Goal: Task Accomplishment & Management: Manage account settings

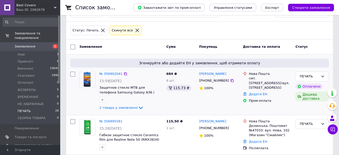
scroll to position [25, 0]
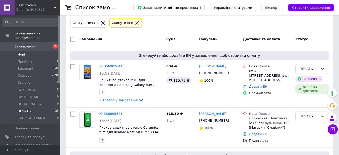
click at [21, 52] on span "Нові" at bounding box center [21, 54] width 7 height 5
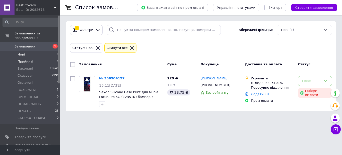
click at [23, 59] on span "Прийняті" at bounding box center [26, 61] width 16 height 5
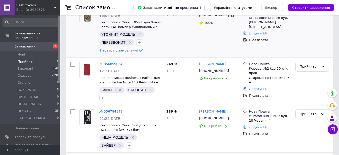
scroll to position [75, 0]
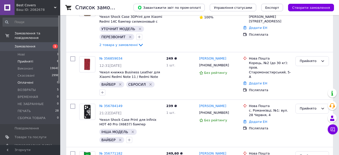
click at [23, 80] on span "Оплачені" at bounding box center [26, 82] width 16 height 5
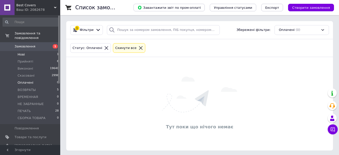
click at [23, 52] on span "Нові" at bounding box center [21, 54] width 7 height 5
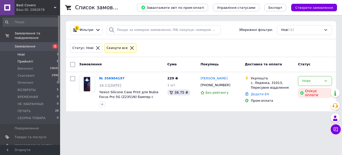
click at [29, 59] on span "Прийняті" at bounding box center [26, 61] width 16 height 5
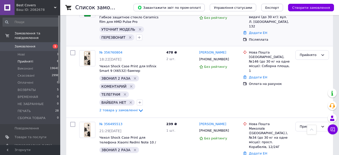
scroll to position [239, 0]
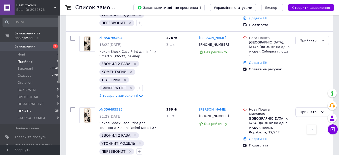
click at [24, 108] on span "ПЕЧАТЬ" at bounding box center [24, 110] width 13 height 5
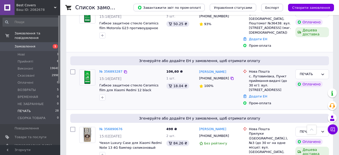
scroll to position [200, 0]
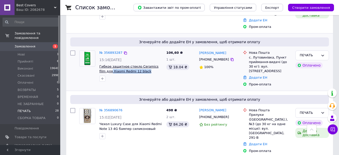
drag, startPoint x: 140, startPoint y: 61, endPoint x: 105, endPoint y: 63, distance: 35.6
click at [105, 64] on span "Гибкое защитное стекло Ceramics film для Xiaomi Redmi 12 black" at bounding box center [130, 68] width 63 height 9
copy span "Xiaomi Redmi 12 black"
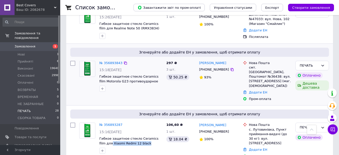
scroll to position [125, 0]
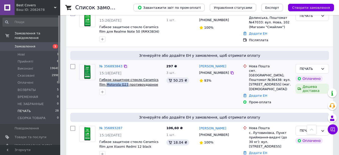
drag, startPoint x: 98, startPoint y: 84, endPoint x: 119, endPoint y: 85, distance: 21.6
click at [119, 85] on div "№ 356893843 15:18, 12.08.2025 Гибкое защитное стекло Ceramics film Motorola G23…" at bounding box center [130, 79] width 67 height 35
copy span "Motorola G23"
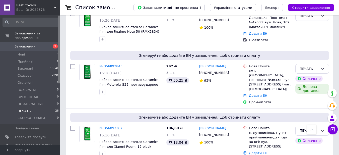
drag, startPoint x: 23, startPoint y: 50, endPoint x: 19, endPoint y: 40, distance: 10.2
drag, startPoint x: 19, startPoint y: 40, endPoint x: 21, endPoint y: 33, distance: 7.7
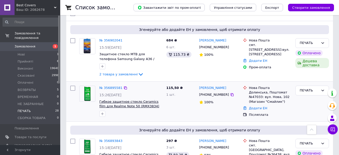
scroll to position [50, 0]
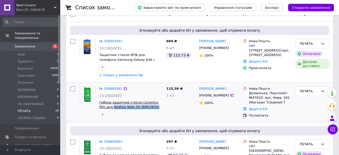
drag, startPoint x: 147, startPoint y: 107, endPoint x: 105, endPoint y: 107, distance: 41.6
click at [105, 107] on span "Гибкое защитное стекло Ceramics film для Realme Note 50 (RMX3834) керамическое …" at bounding box center [130, 104] width 63 height 9
copy span "Realme Note 50 (RMX3834)"
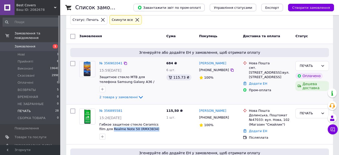
scroll to position [0, 0]
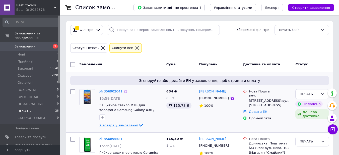
click at [139, 124] on icon at bounding box center [141, 125] width 4 height 3
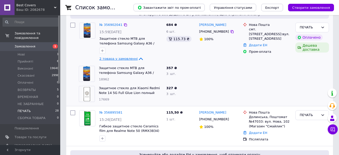
scroll to position [75, 0]
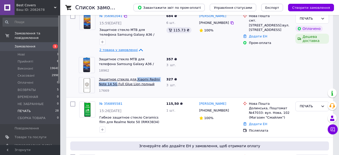
drag, startPoint x: 132, startPoint y: 76, endPoint x: 107, endPoint y: 84, distance: 26.4
click at [107, 84] on div "Защитное стекло для Xiaomi Redmi Note 14 5G Full Glue Lion полный клей 17669" at bounding box center [130, 85] width 67 height 20
copy link "Xiaomi Redmi Note 14 5G"
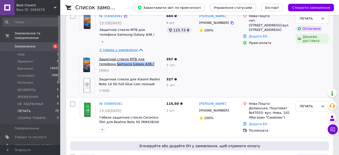
drag, startPoint x: 98, startPoint y: 63, endPoint x: 139, endPoint y: 64, distance: 40.8
click at [139, 64] on div "Защитное стекло MTB для телефона Samsung Galaxy A36 / A366 Full Glue полный кле…" at bounding box center [130, 65] width 67 height 20
copy link "Samsung Galaxy A36 / A366"
click at [27, 51] on li "Нові 1" at bounding box center [31, 54] width 62 height 7
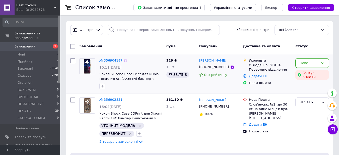
click at [86, 68] on img at bounding box center [87, 66] width 8 height 16
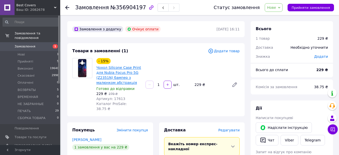
click at [107, 70] on link "Чохол Silicone Case Print для Nubia Focus Pro 5G (Z2351N) бампер з малюнком абс…" at bounding box center [118, 74] width 45 height 19
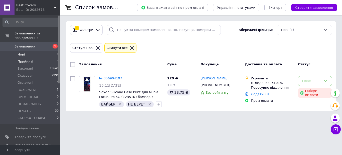
click at [23, 59] on span "Прийняті" at bounding box center [26, 61] width 16 height 5
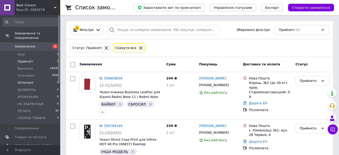
click at [24, 80] on span "Оплачені" at bounding box center [26, 82] width 16 height 5
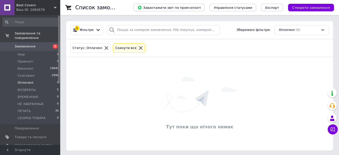
click at [30, 80] on span "Оплачені" at bounding box center [26, 82] width 16 height 5
click at [25, 80] on span "Оплачені" at bounding box center [26, 82] width 16 height 5
click at [20, 52] on span "Нові" at bounding box center [21, 54] width 7 height 5
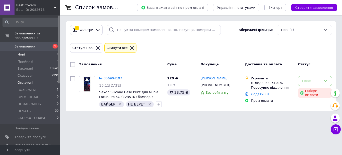
click at [26, 80] on span "Оплачені" at bounding box center [26, 82] width 16 height 5
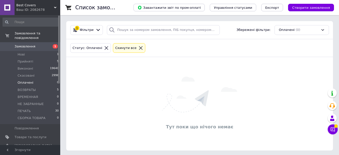
click at [71, 55] on div "Статус: Оплачені Cкинути все" at bounding box center [199, 48] width 266 height 18
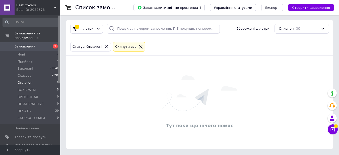
scroll to position [2, 0]
click at [25, 52] on li "Нові 1" at bounding box center [31, 54] width 62 height 7
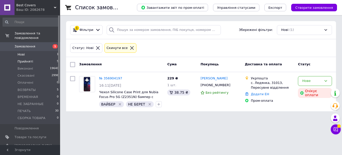
click at [26, 59] on span "Прийняті" at bounding box center [26, 61] width 16 height 5
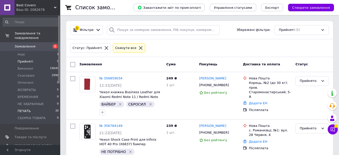
click at [25, 108] on span "ПЕЧАТЬ" at bounding box center [24, 110] width 13 height 5
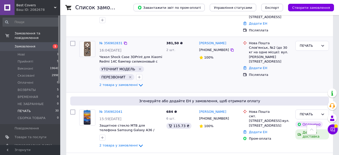
scroll to position [75, 0]
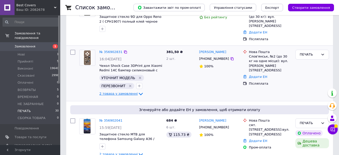
click at [138, 91] on icon at bounding box center [141, 94] width 6 height 6
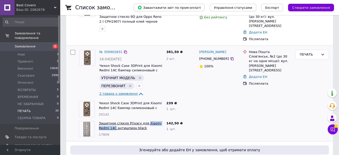
drag, startPoint x: 142, startPoint y: 110, endPoint x: 104, endPoint y: 120, distance: 39.4
click at [104, 120] on div "Защитное стекло Privacy для Xiaomi Redmi 14C антишпион black 17809" at bounding box center [130, 129] width 67 height 20
copy link "Xiaomi Redmi 14C"
click at [139, 92] on icon at bounding box center [141, 93] width 4 height 3
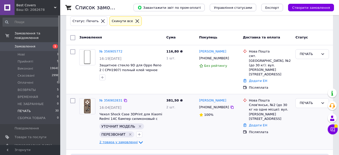
scroll to position [0, 0]
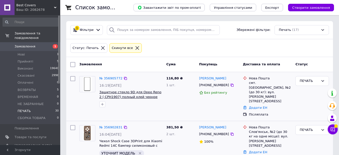
click at [137, 90] on span "Защитное стекло 9D для Oppo Reno 2 ( CPH1907) полный клей черное" at bounding box center [130, 94] width 62 height 9
click at [144, 81] on div "№ 356905772 16:19, 12.08.2025 Защитное стекло 9D для Oppo Reno 2 ( CPH1907) пол…" at bounding box center [130, 91] width 67 height 35
drag, startPoint x: 136, startPoint y: 89, endPoint x: 155, endPoint y: 91, distance: 18.7
click at [155, 91] on div "№ 356905772 16:19[DATE] Защитное стекло 9D для Oppo Reno 2 ( CPH1907) полный кл…" at bounding box center [130, 91] width 67 height 35
copy span "Oppo Reno 2"
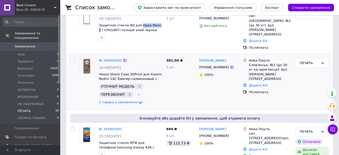
scroll to position [75, 0]
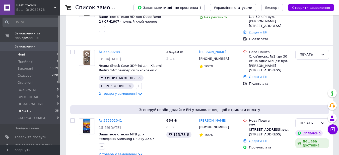
click at [24, 51] on li "Нові 0" at bounding box center [31, 54] width 62 height 7
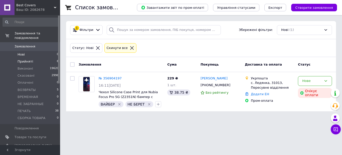
click at [27, 59] on span "Прийняті" at bounding box center [26, 61] width 16 height 5
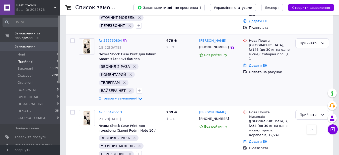
scroll to position [192, 0]
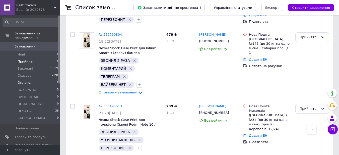
click at [28, 80] on span "Оплачені" at bounding box center [26, 82] width 16 height 5
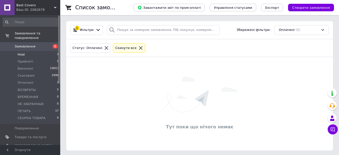
click at [21, 52] on span "Нові" at bounding box center [21, 54] width 7 height 5
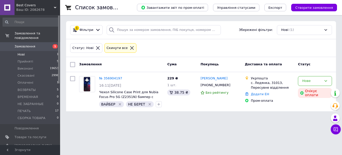
click at [24, 52] on span "Нові" at bounding box center [21, 54] width 7 height 5
click at [26, 59] on span "Прийняті" at bounding box center [26, 61] width 16 height 5
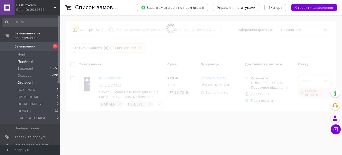
click at [27, 80] on span "Оплачені" at bounding box center [26, 82] width 16 height 5
click at [26, 80] on span "Оплачені" at bounding box center [26, 82] width 16 height 5
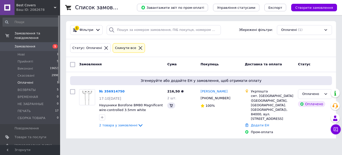
click at [26, 80] on span "Оплачені" at bounding box center [26, 82] width 16 height 5
click at [132, 125] on span "2 товара у замовленні" at bounding box center [118, 125] width 38 height 4
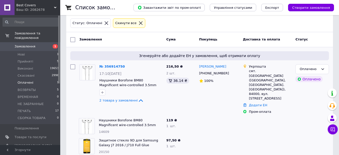
scroll to position [25, 0]
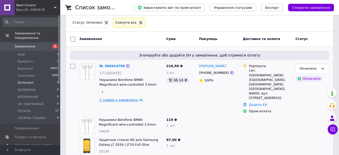
click at [132, 99] on span "2 товара у замовленні" at bounding box center [118, 100] width 38 height 4
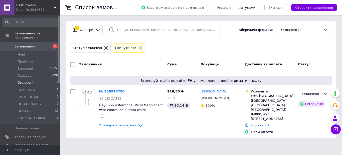
click at [21, 80] on span "Оплачені" at bounding box center [26, 82] width 16 height 5
click at [27, 80] on span "Оплачені" at bounding box center [26, 82] width 16 height 5
click at [22, 52] on span "Нові" at bounding box center [21, 54] width 7 height 5
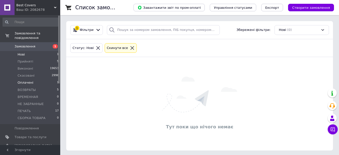
click at [29, 80] on span "Оплачені" at bounding box center [26, 82] width 16 height 5
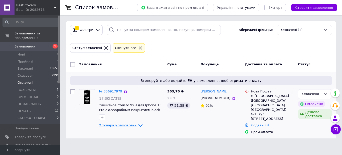
click at [138, 124] on icon at bounding box center [141, 125] width 6 height 6
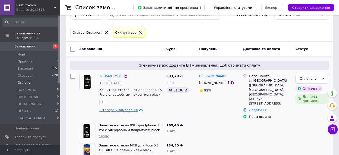
scroll to position [24, 0]
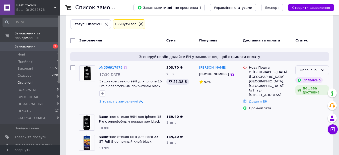
click at [324, 70] on icon at bounding box center [322, 70] width 4 height 4
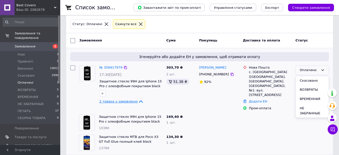
scroll to position [37, 0]
click at [307, 108] on li "СБОРКА ТОВАРА" at bounding box center [311, 115] width 33 height 14
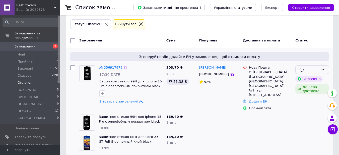
click at [307, 112] on div at bounding box center [312, 122] width 38 height 20
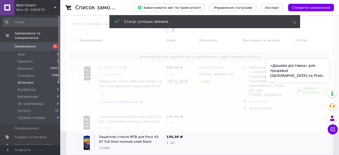
drag, startPoint x: 291, startPoint y: 111, endPoint x: 301, endPoint y: 99, distance: 15.7
click at [290, 112] on div at bounding box center [267, 122] width 52 height 20
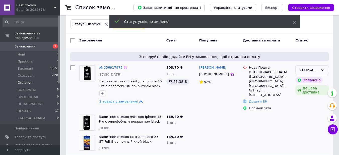
click at [325, 70] on div "СБОРКА ТОВАРА" at bounding box center [312, 70] width 34 height 10
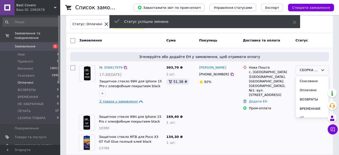
scroll to position [32, 0]
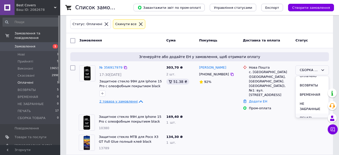
click at [309, 113] on li "ПЕЧАТЬ" at bounding box center [311, 117] width 33 height 9
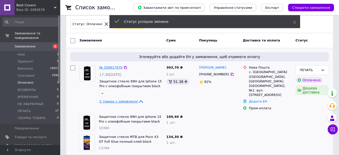
click at [112, 66] on link "№ 356917979" at bounding box center [110, 67] width 23 height 4
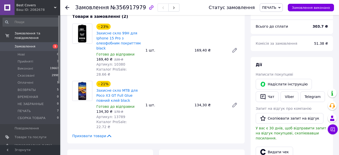
scroll to position [50, 0]
click at [266, 96] on button "Чат" at bounding box center [266, 96] width 23 height 11
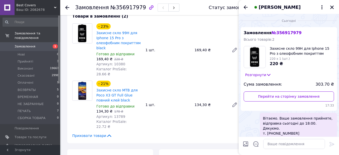
scroll to position [20, 0]
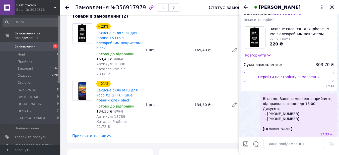
click at [331, 6] on icon "Закрити" at bounding box center [331, 7] width 5 height 5
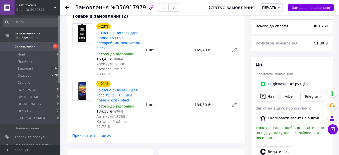
scroll to position [0, 0]
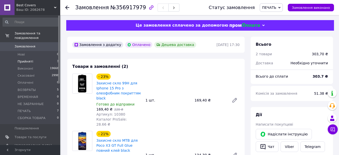
click at [26, 59] on span "Прийняті" at bounding box center [26, 61] width 16 height 5
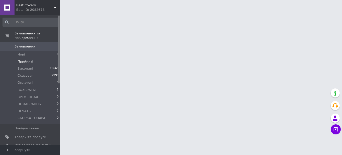
click at [27, 59] on span "Прийняті" at bounding box center [26, 61] width 16 height 5
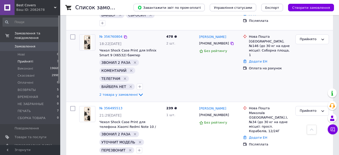
scroll to position [130, 0]
click at [227, 80] on div "[PERSON_NAME] [PHONE_NUMBER] Без рейтингу" at bounding box center [219, 65] width 44 height 67
